Goal: Navigation & Orientation: Find specific page/section

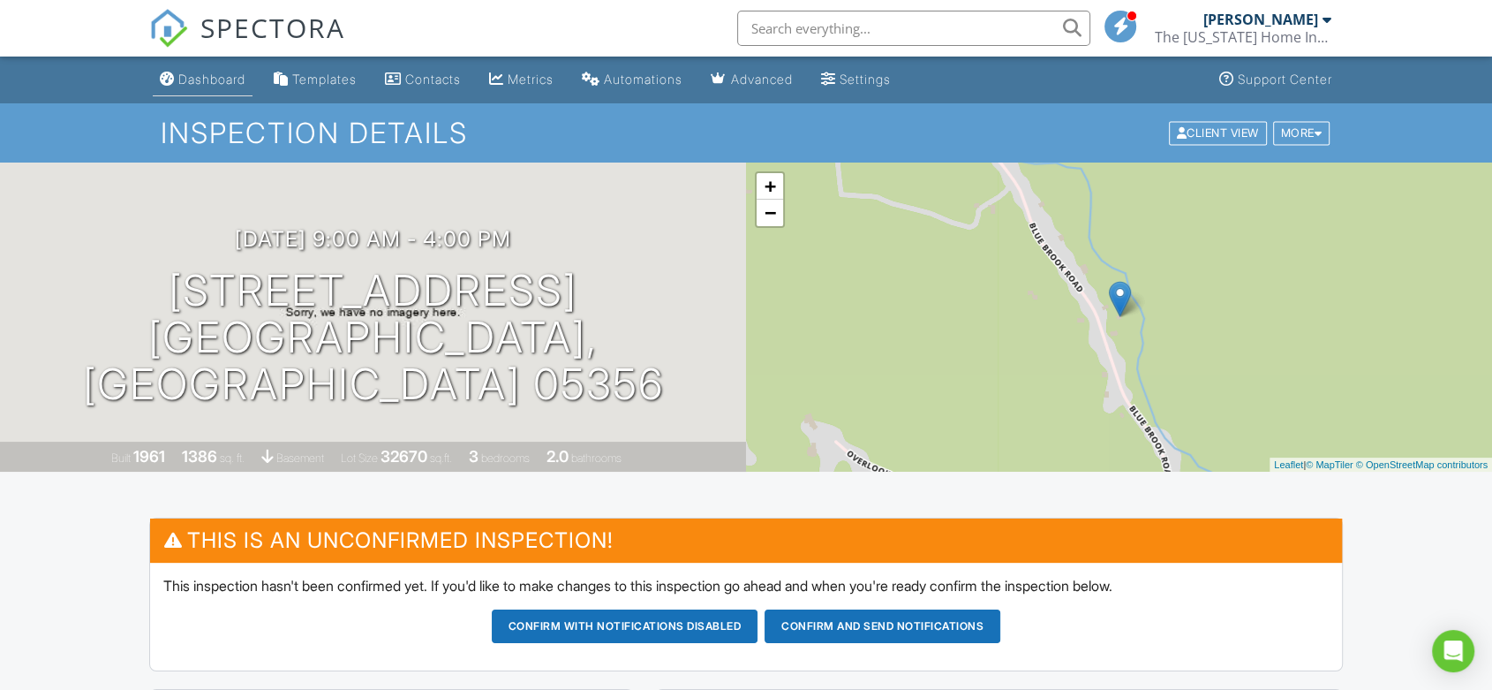
click at [193, 78] on div "Dashboard" at bounding box center [211, 79] width 67 height 15
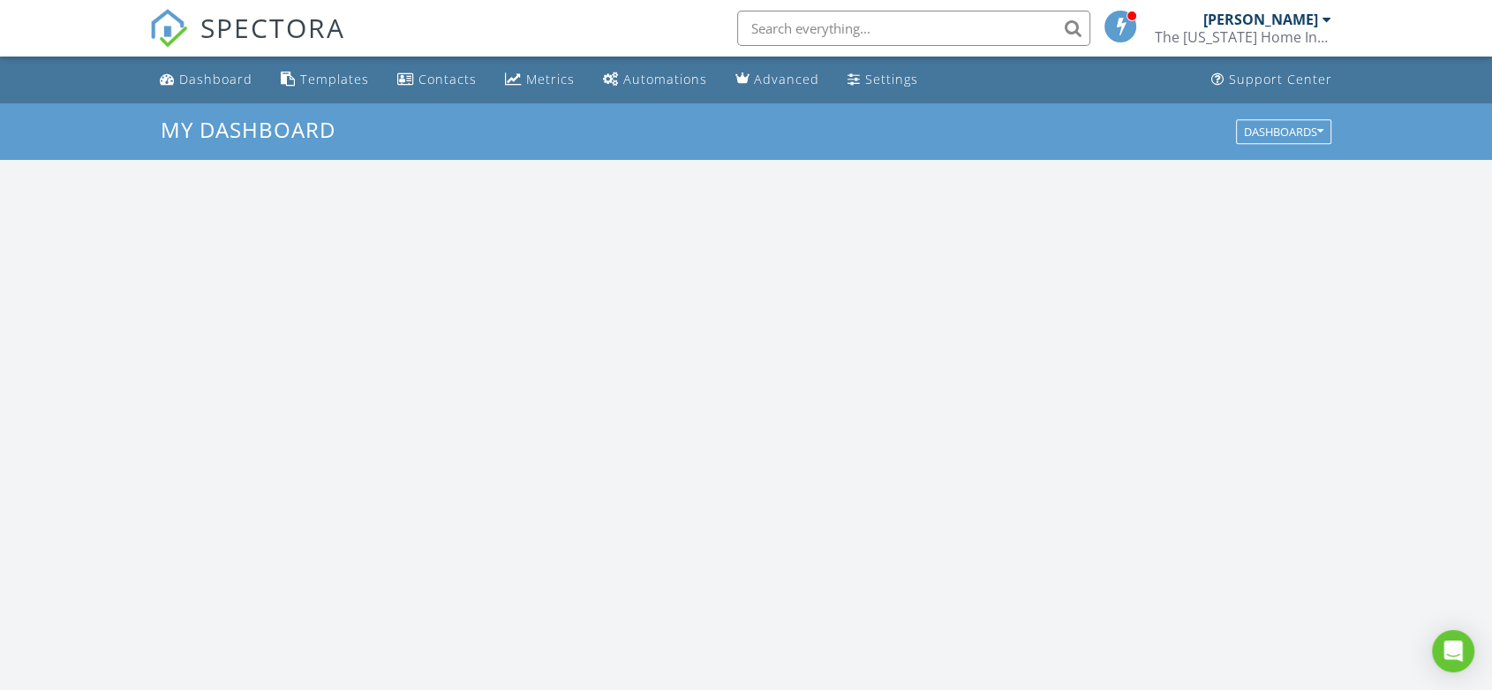
scroll to position [1638, 1523]
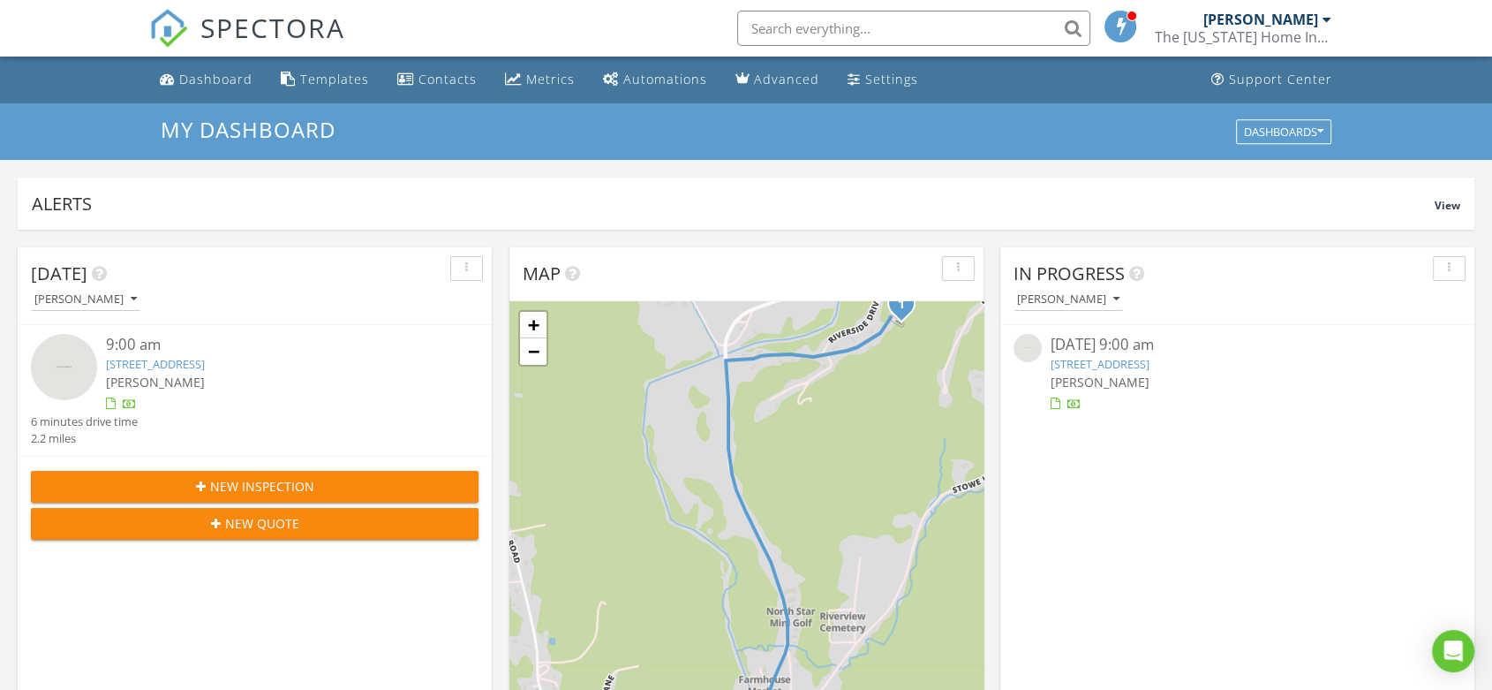
click at [1150, 362] on link "[STREET_ADDRESS]" at bounding box center [1100, 364] width 99 height 16
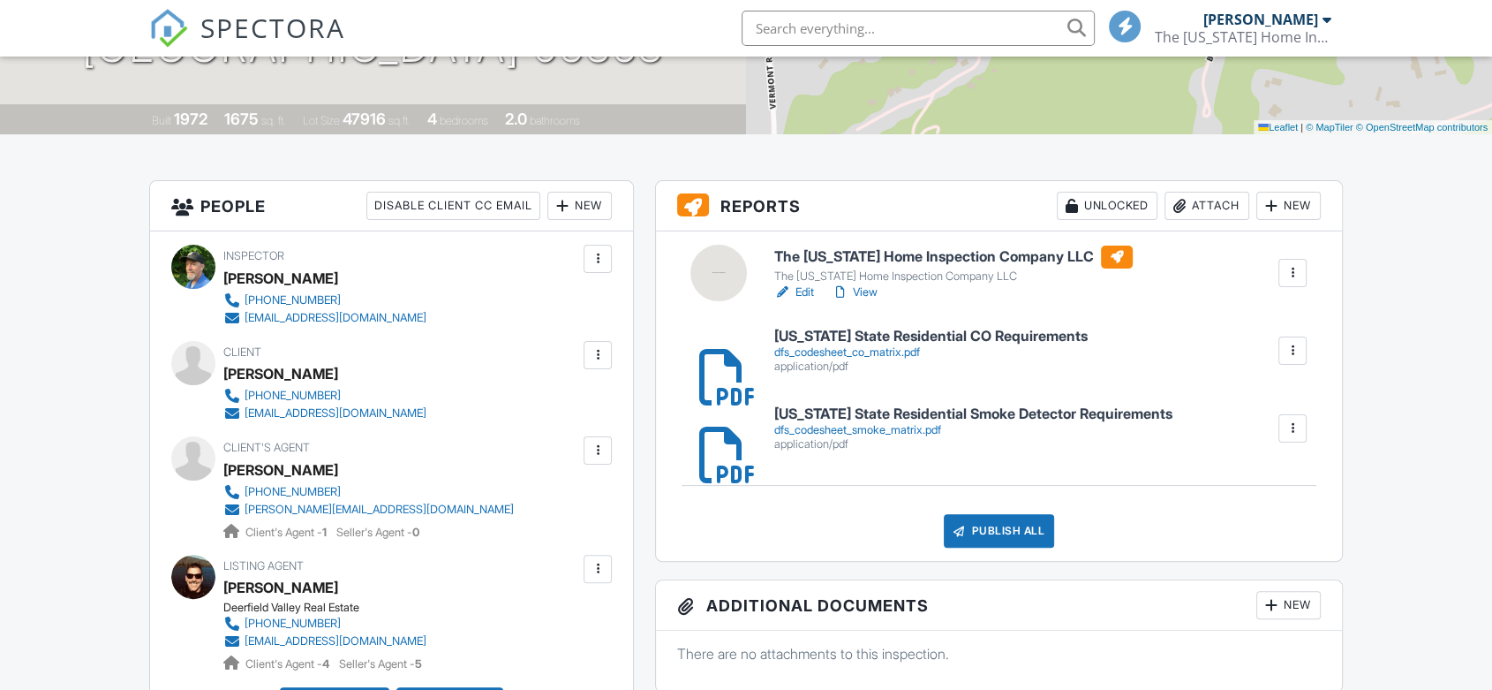
scroll to position [392, 0]
